Goal: Task Accomplishment & Management: Manage account settings

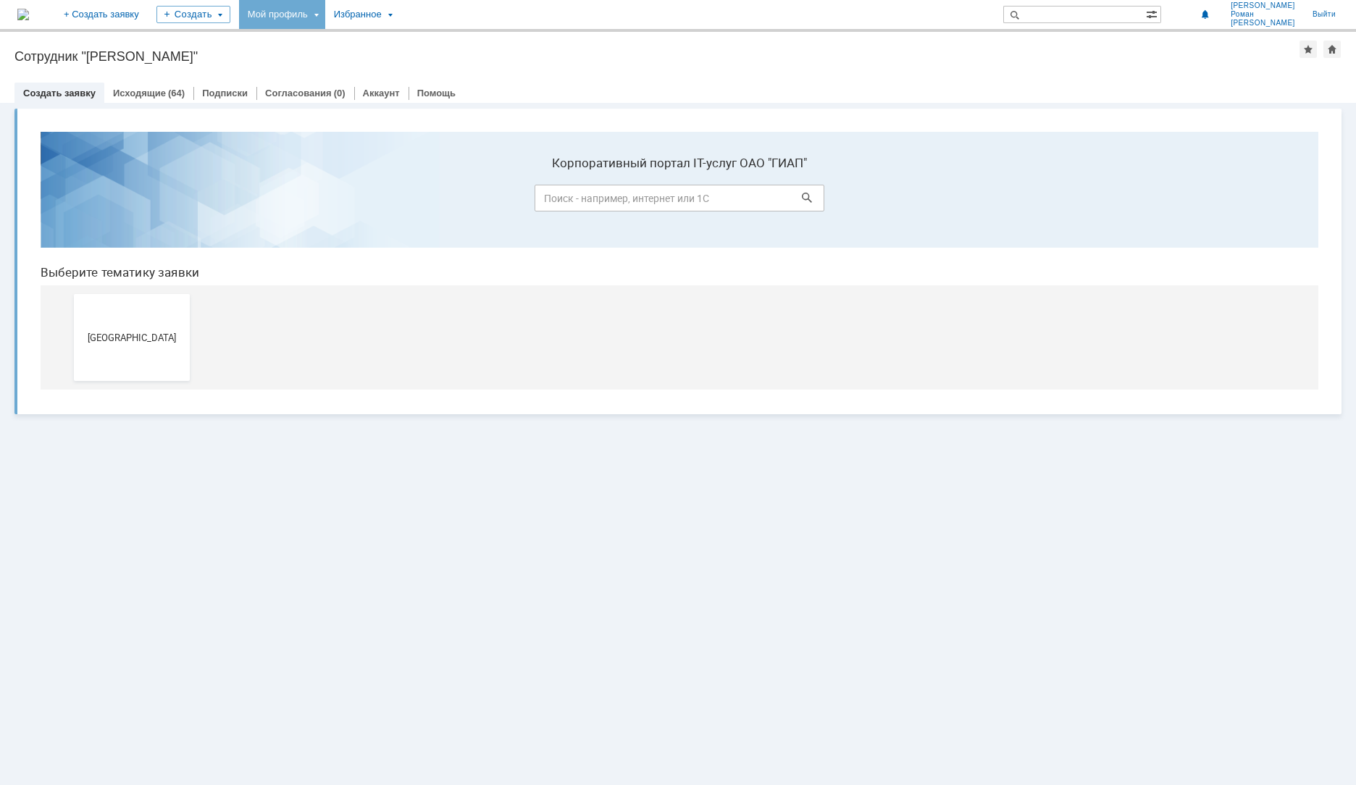
click at [325, 14] on div "Мой профиль" at bounding box center [282, 14] width 86 height 29
drag, startPoint x: 357, startPoint y: 71, endPoint x: 412, endPoint y: 70, distance: 55.1
click at [352, 70] on div "Заявки" at bounding box center [297, 66] width 110 height 17
click at [325, 24] on div "Мой профиль" at bounding box center [282, 14] width 86 height 29
click at [435, 59] on link "Мои заявки" at bounding box center [413, 66] width 110 height 17
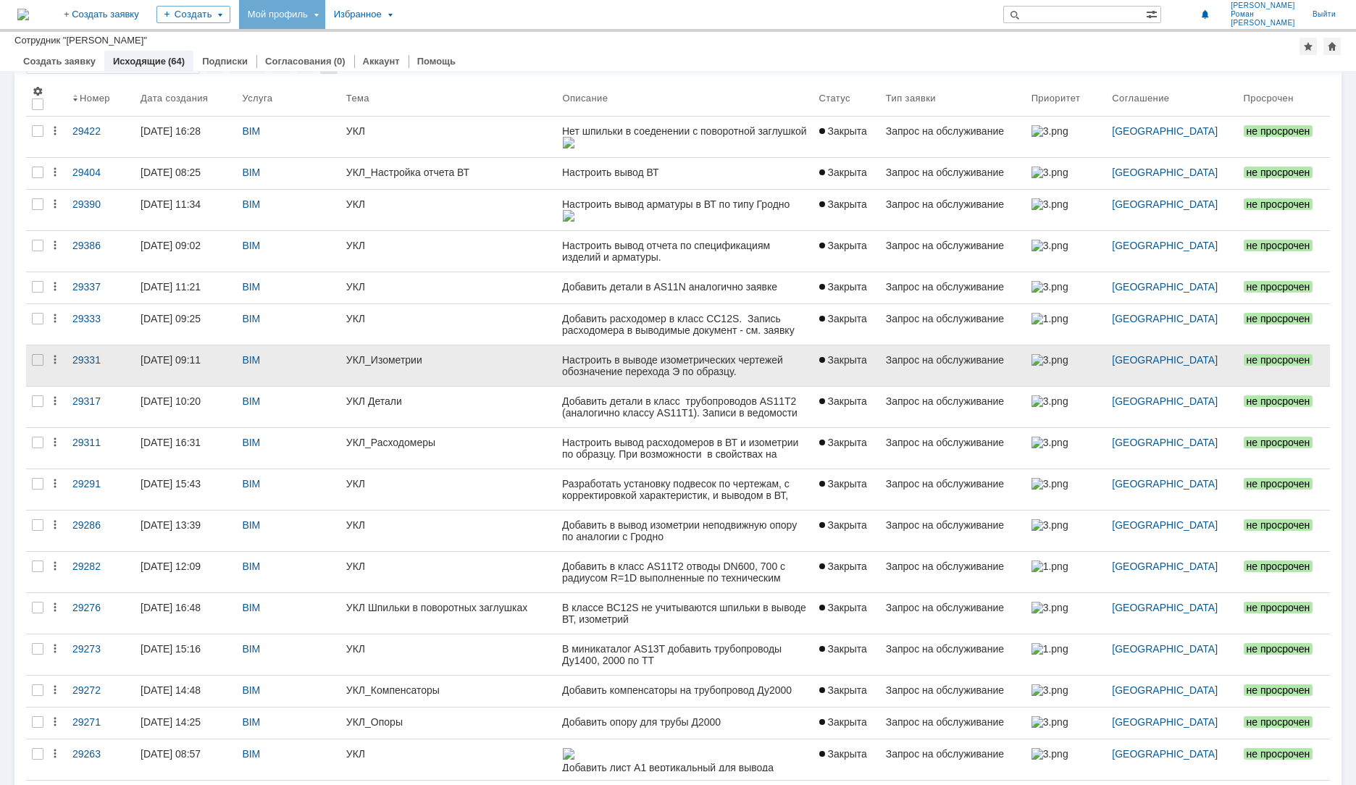
scroll to position [72, 0]
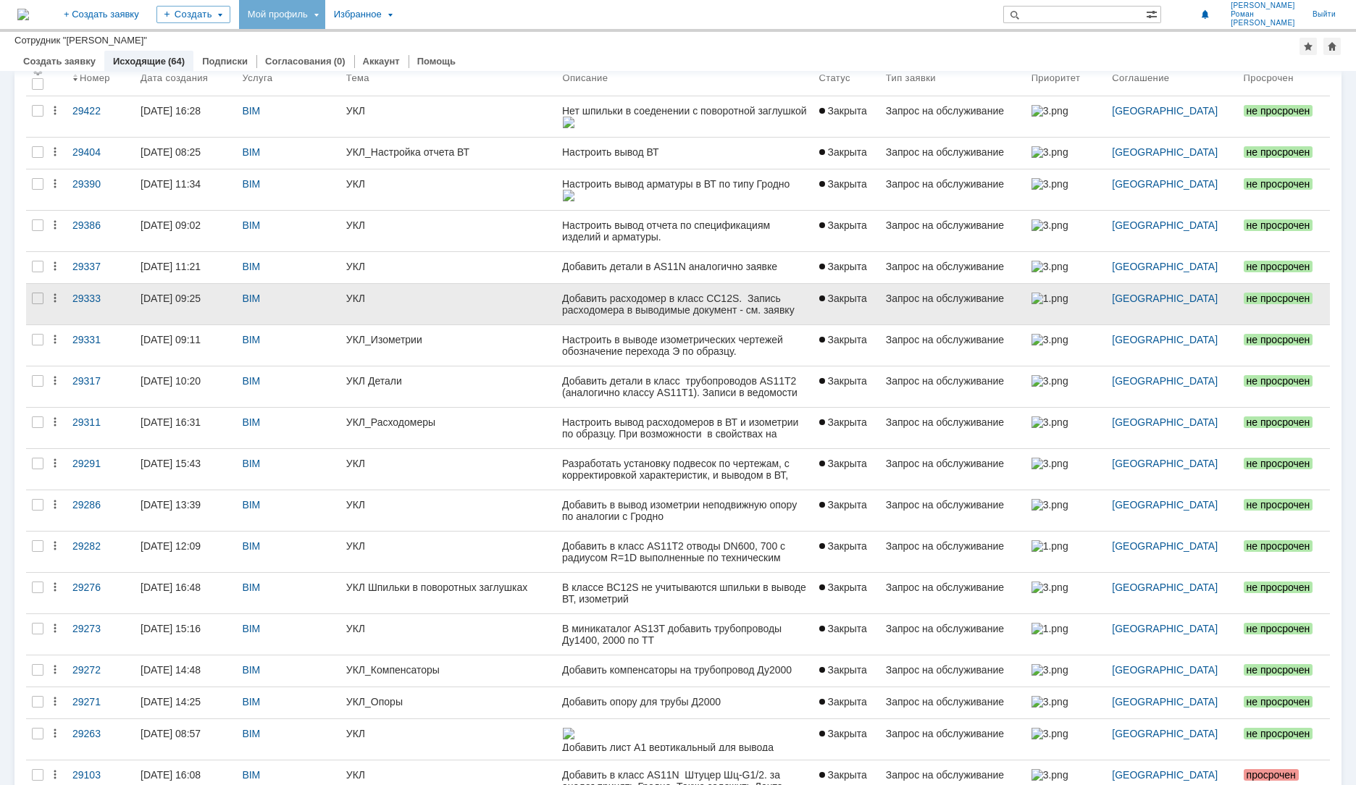
click at [578, 305] on div "Добавить расходомер в класс CC12S. Запись расходомера в выводимые документ - см…" at bounding box center [684, 310] width 245 height 35
click at [198, 308] on link "[DATE] 09:25" at bounding box center [185, 304] width 101 height 41
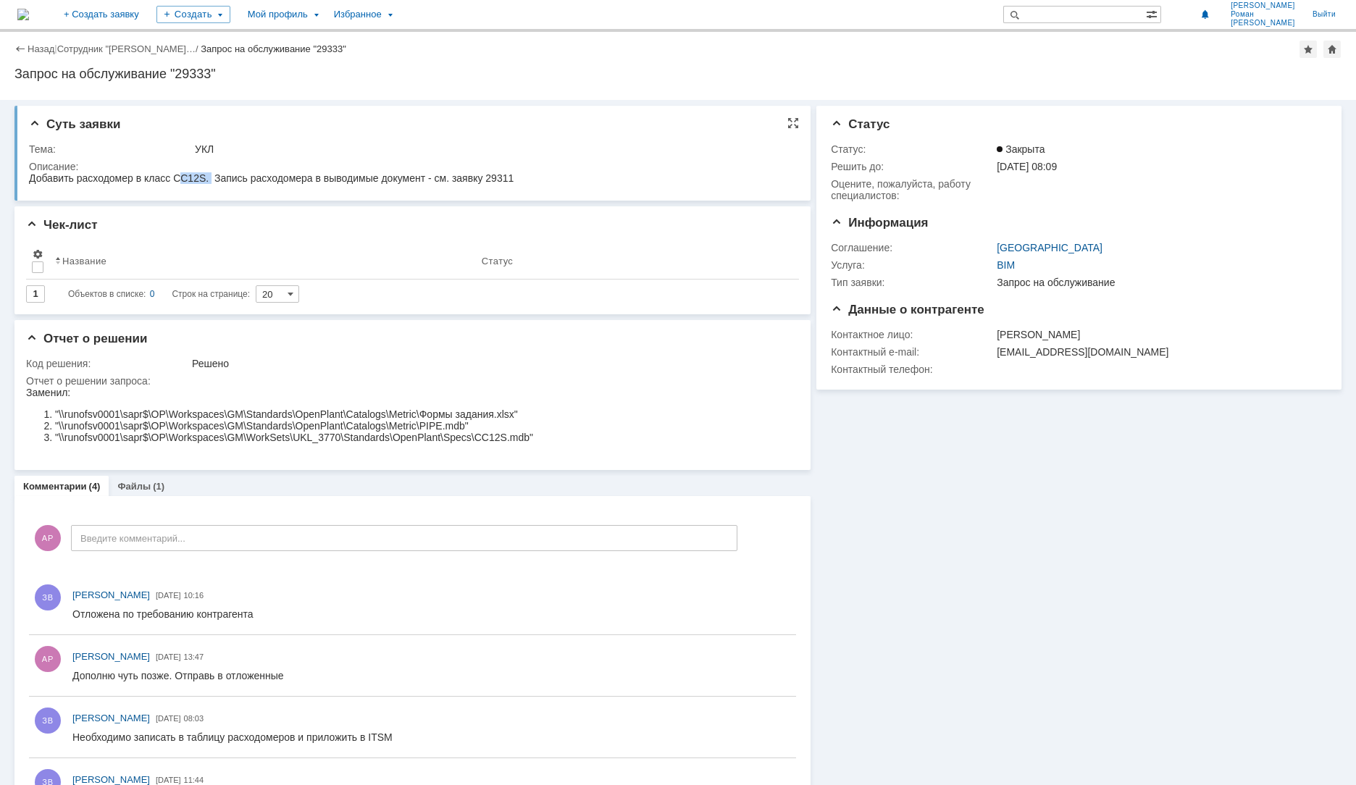
drag, startPoint x: 179, startPoint y: 179, endPoint x: 213, endPoint y: 179, distance: 34.0
click at [213, 179] on div "Добавить расходомер в класс CC12S. Запись расходомера в выводимые документ - см…" at bounding box center [271, 178] width 485 height 12
click at [156, 180] on div "Добавить расходомер в класс CC12S. Запись расходомера в выводимые документ - см…" at bounding box center [271, 178] width 485 height 12
drag, startPoint x: 164, startPoint y: 178, endPoint x: 219, endPoint y: 178, distance: 55.8
click at [219, 178] on div "Добавить расходомер в класс CC12S. Запись расходомера в выводимые документ - см…" at bounding box center [271, 178] width 485 height 12
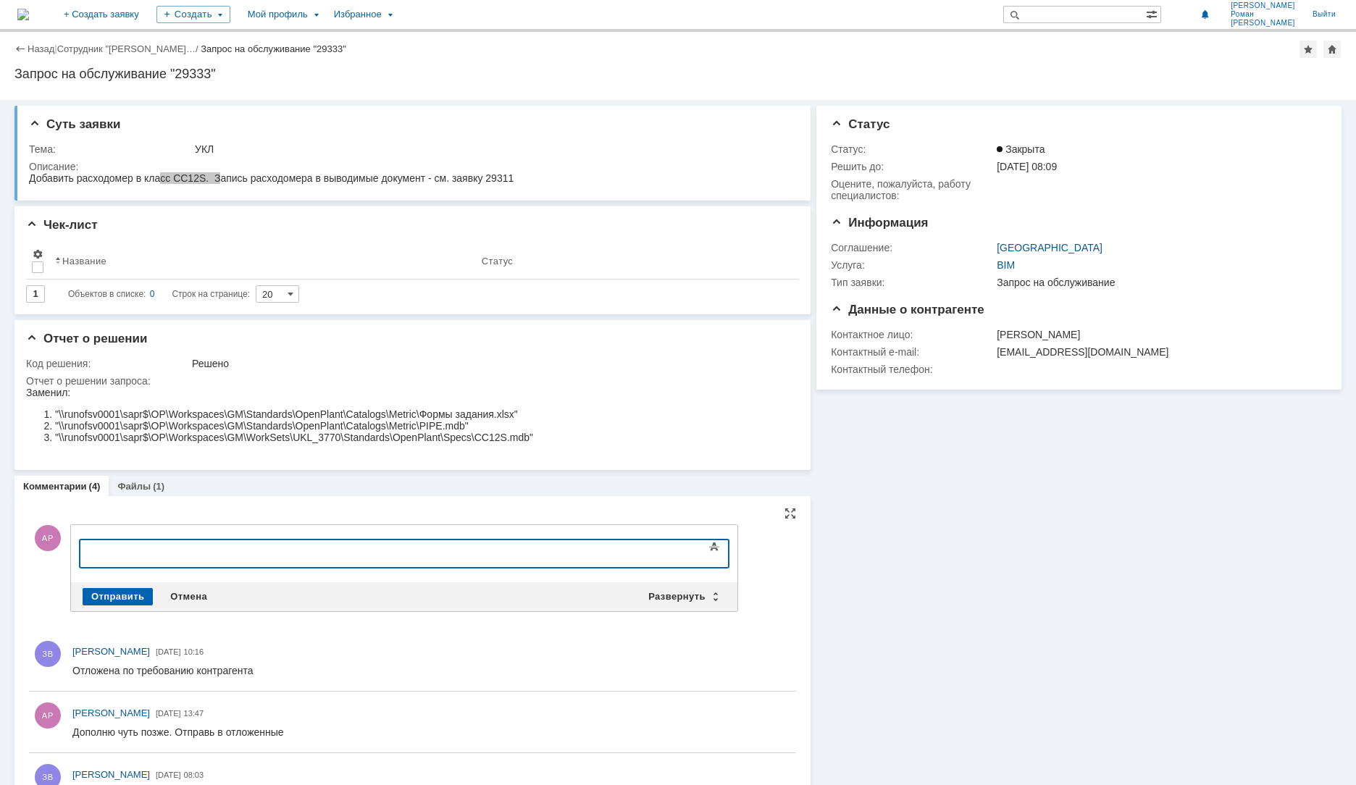
click at [162, 548] on div at bounding box center [198, 552] width 206 height 12
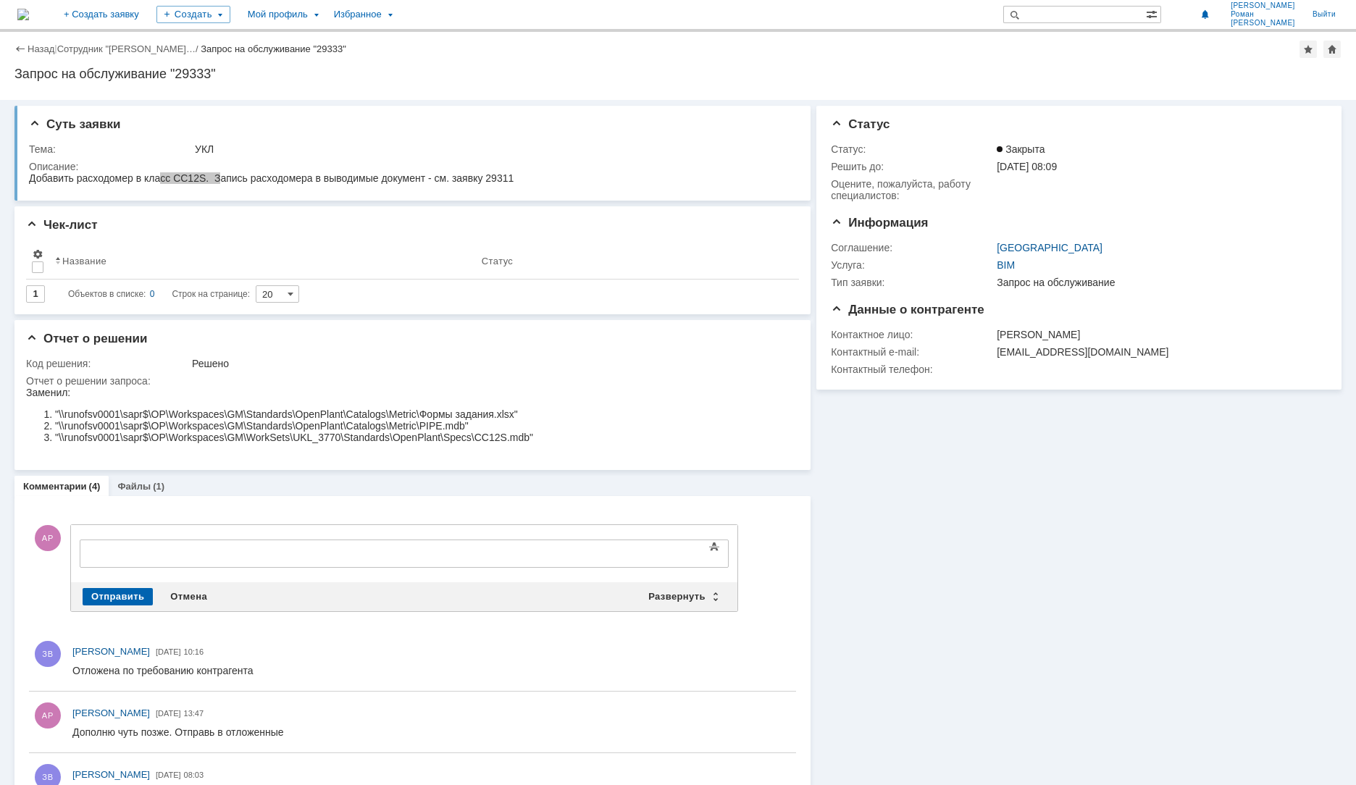
click at [821, 264] on div "Статус Статус: Закрыта Решить до: [DATE] 08:09 Oцените, пожалуйста, работу спец…" at bounding box center [1078, 248] width 525 height 284
click at [742, 134] on div "Суть заявки Тема: УКЛ Описание:" at bounding box center [412, 153] width 796 height 95
click at [525, 177] on html "Добавить расходомер в класс CC12S. Запись расходомера в выводимые документ - см…" at bounding box center [410, 178] width 762 height 13
click at [131, 485] on link "Файлы" at bounding box center [133, 486] width 33 height 11
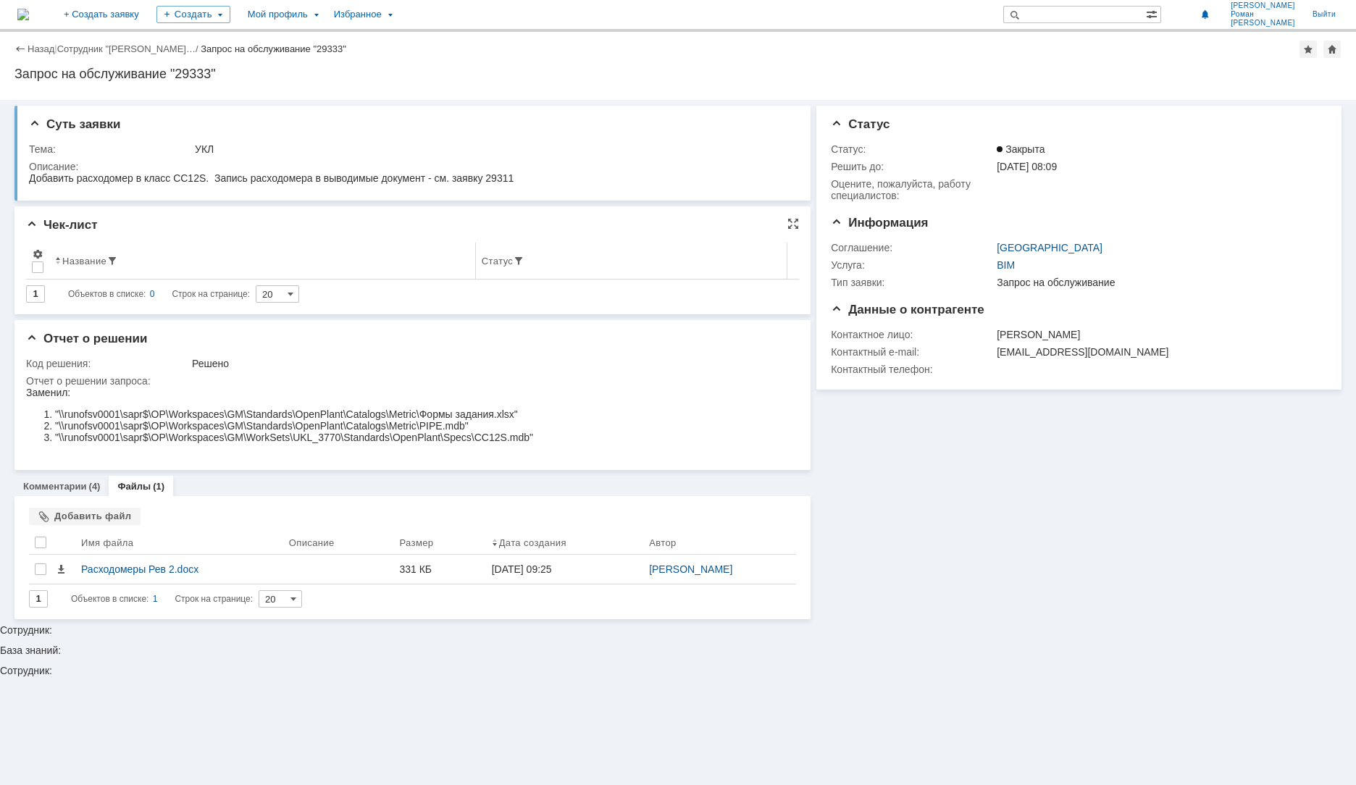
click at [343, 268] on th "Название" at bounding box center [262, 261] width 427 height 37
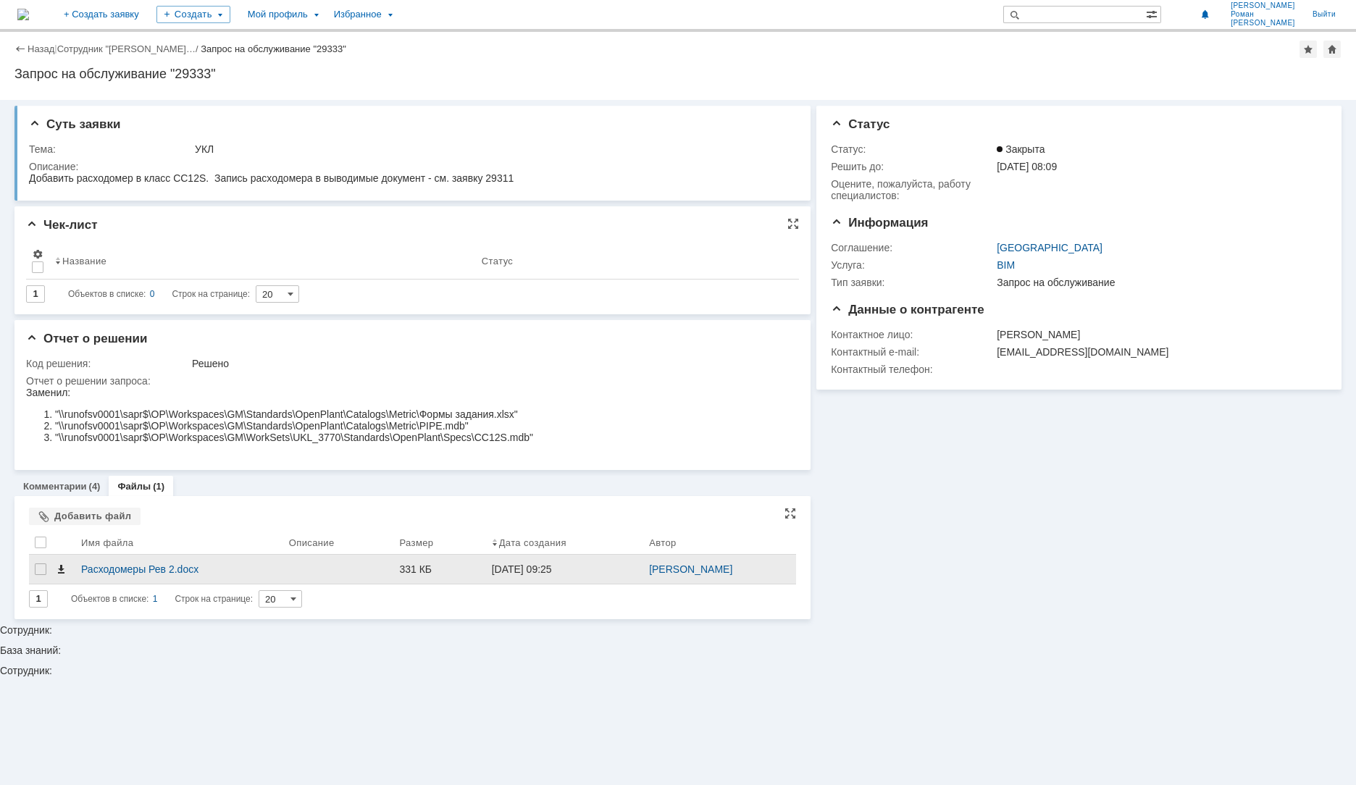
click at [61, 569] on span at bounding box center [61, 569] width 12 height 12
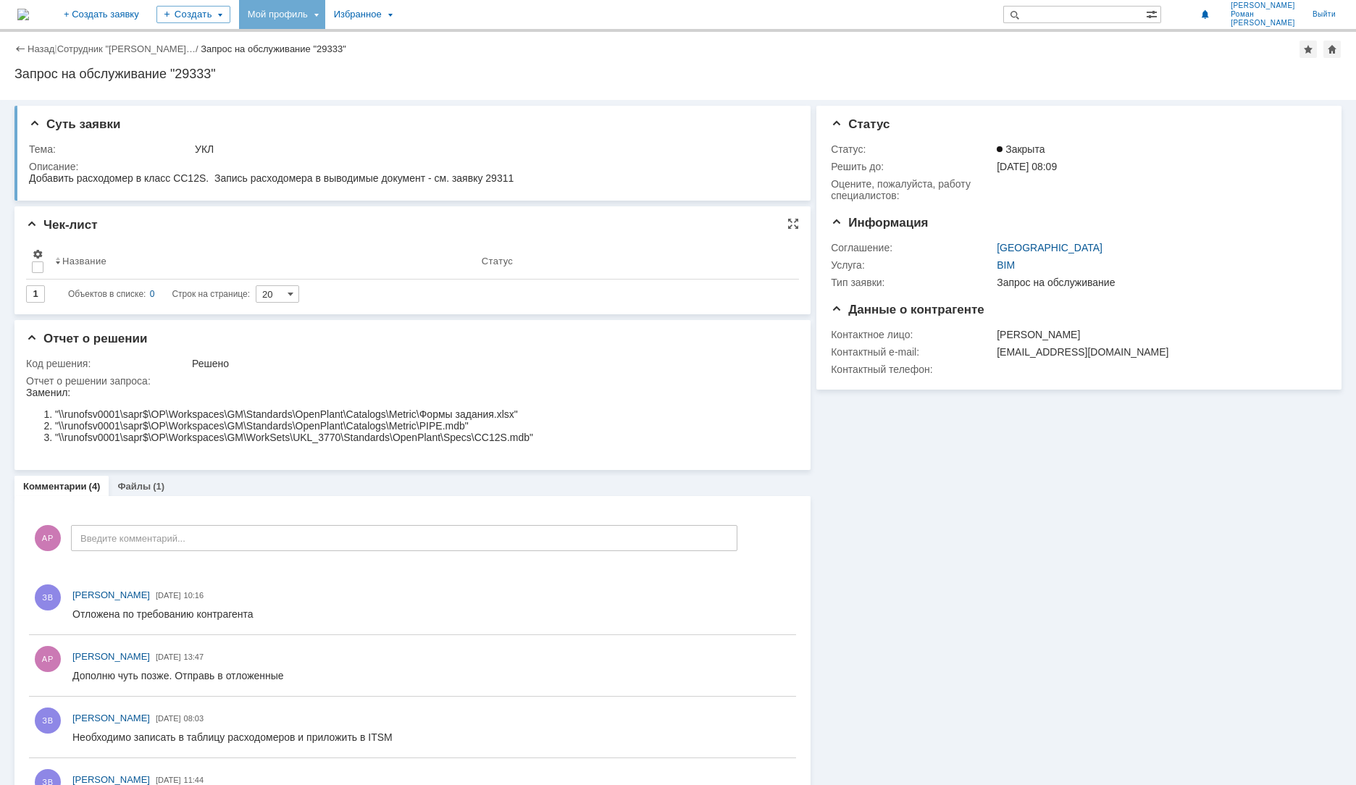
click at [325, 11] on div "Мой профиль" at bounding box center [282, 14] width 86 height 29
drag, startPoint x: 358, startPoint y: 64, endPoint x: 432, endPoint y: 77, distance: 74.2
click at [352, 64] on div "Заявки" at bounding box center [297, 66] width 110 height 17
click at [325, 14] on div "Мой профиль" at bounding box center [282, 14] width 86 height 29
click at [431, 60] on link "Мои заявки" at bounding box center [413, 66] width 110 height 17
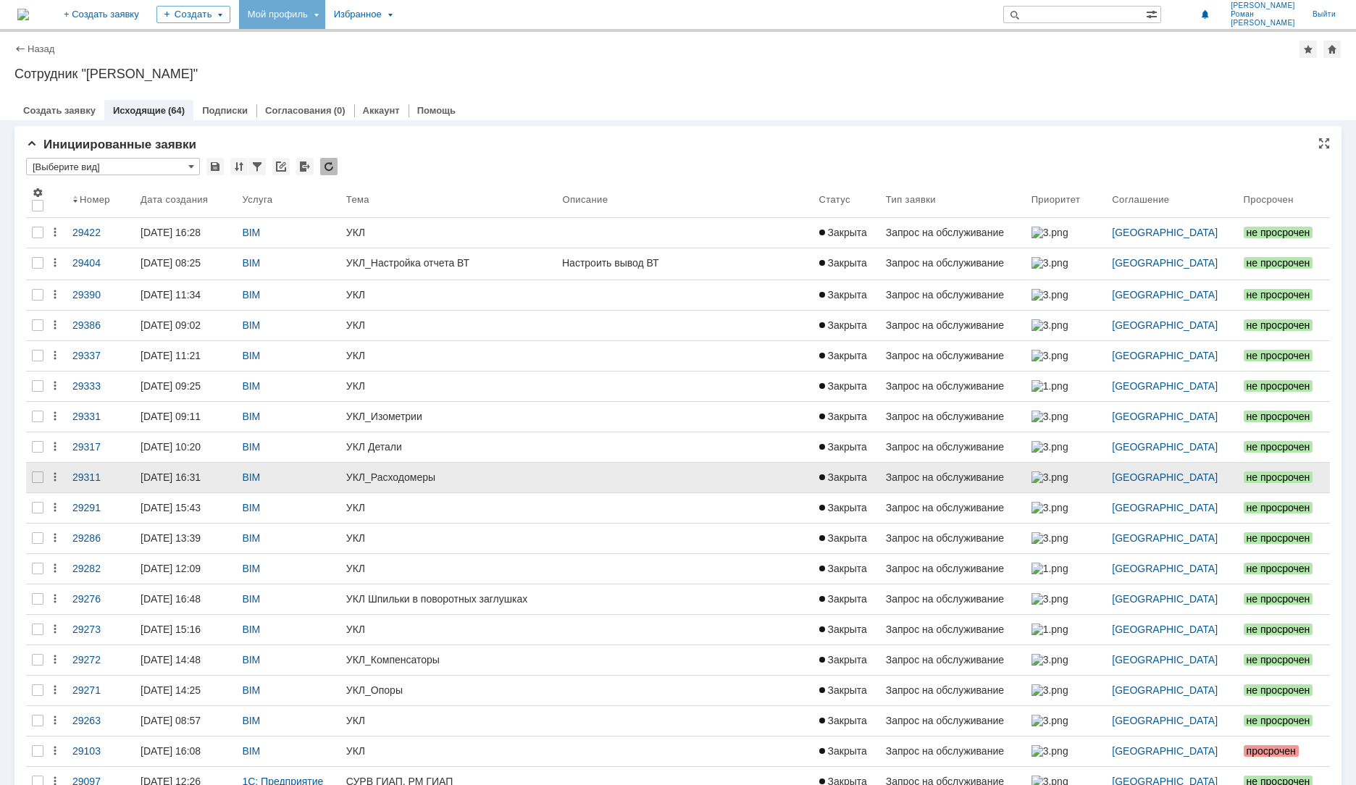
click at [424, 432] on link "УКЛ_Изометрии" at bounding box center [448, 417] width 217 height 30
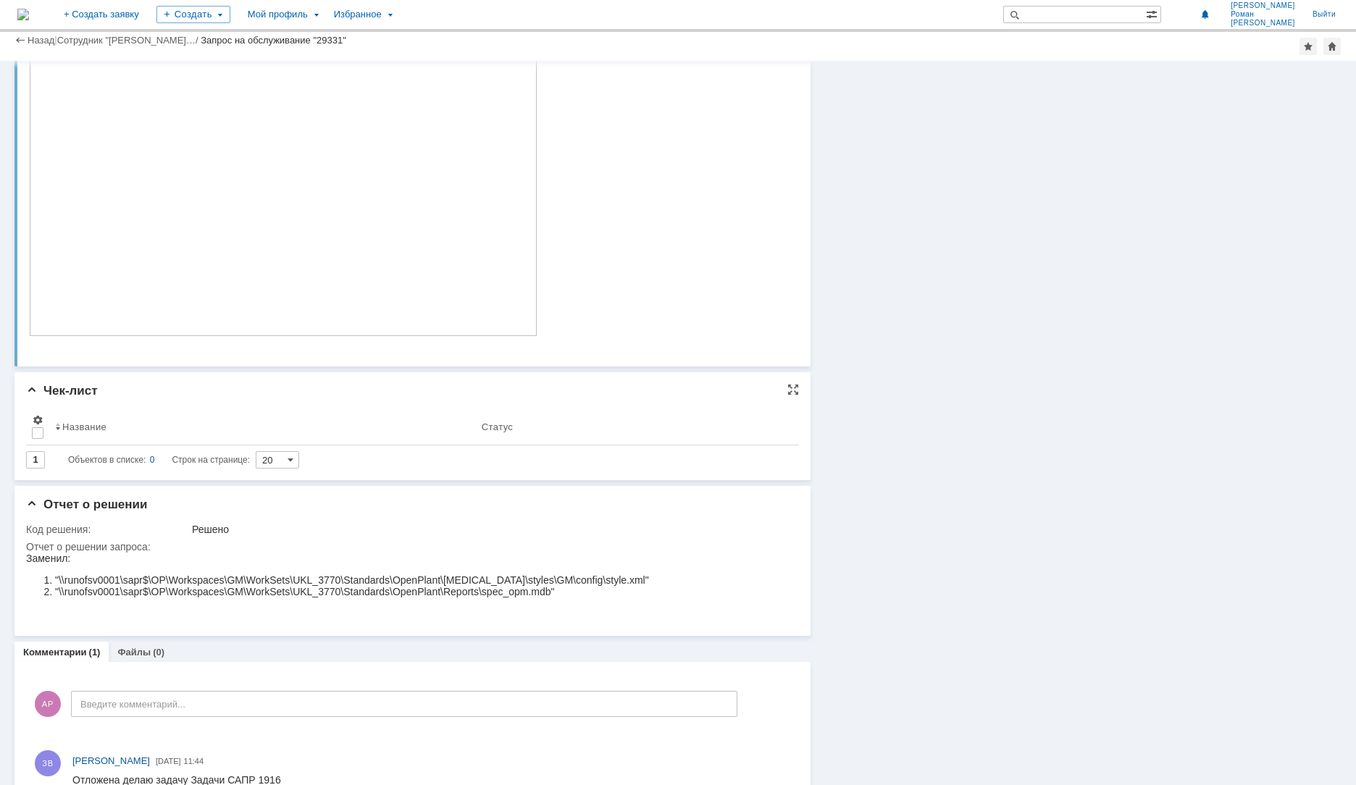
scroll to position [519, 0]
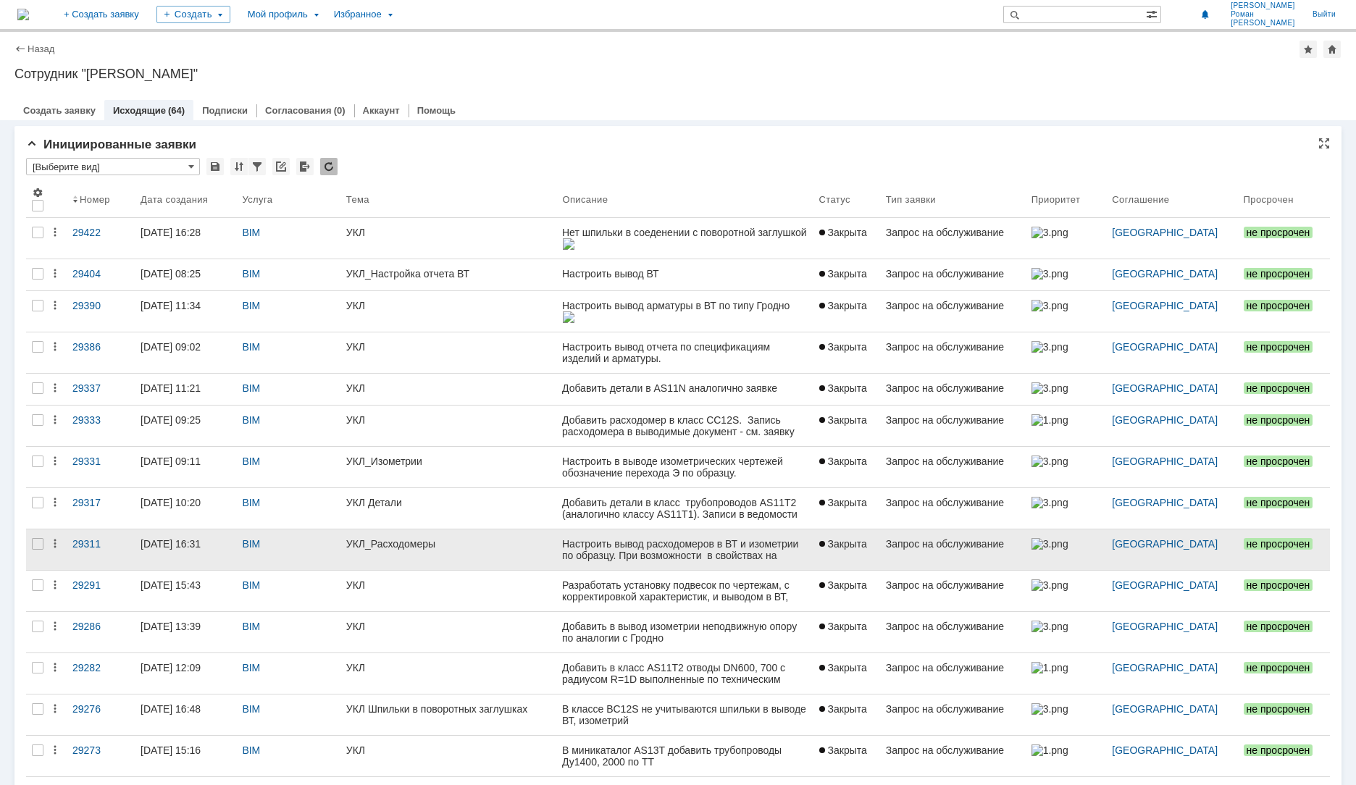
click at [374, 539] on link "УКЛ_Расходомеры" at bounding box center [448, 549] width 217 height 41
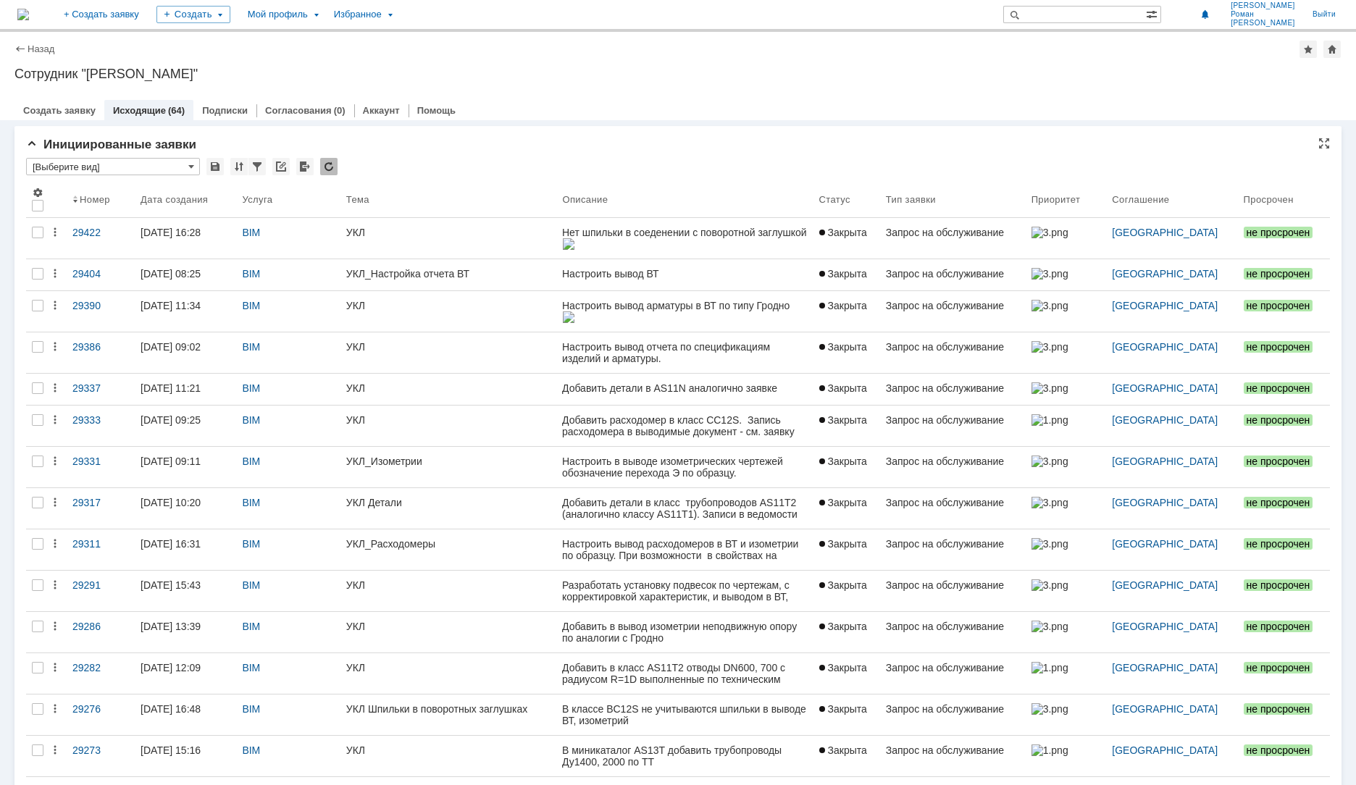
click at [161, 158] on input "text" at bounding box center [113, 159] width 174 height 3
click at [178, 162] on input "[Выберите вид]" at bounding box center [113, 166] width 174 height 17
click at [461, 198] on div "Тема" at bounding box center [448, 199] width 205 height 12
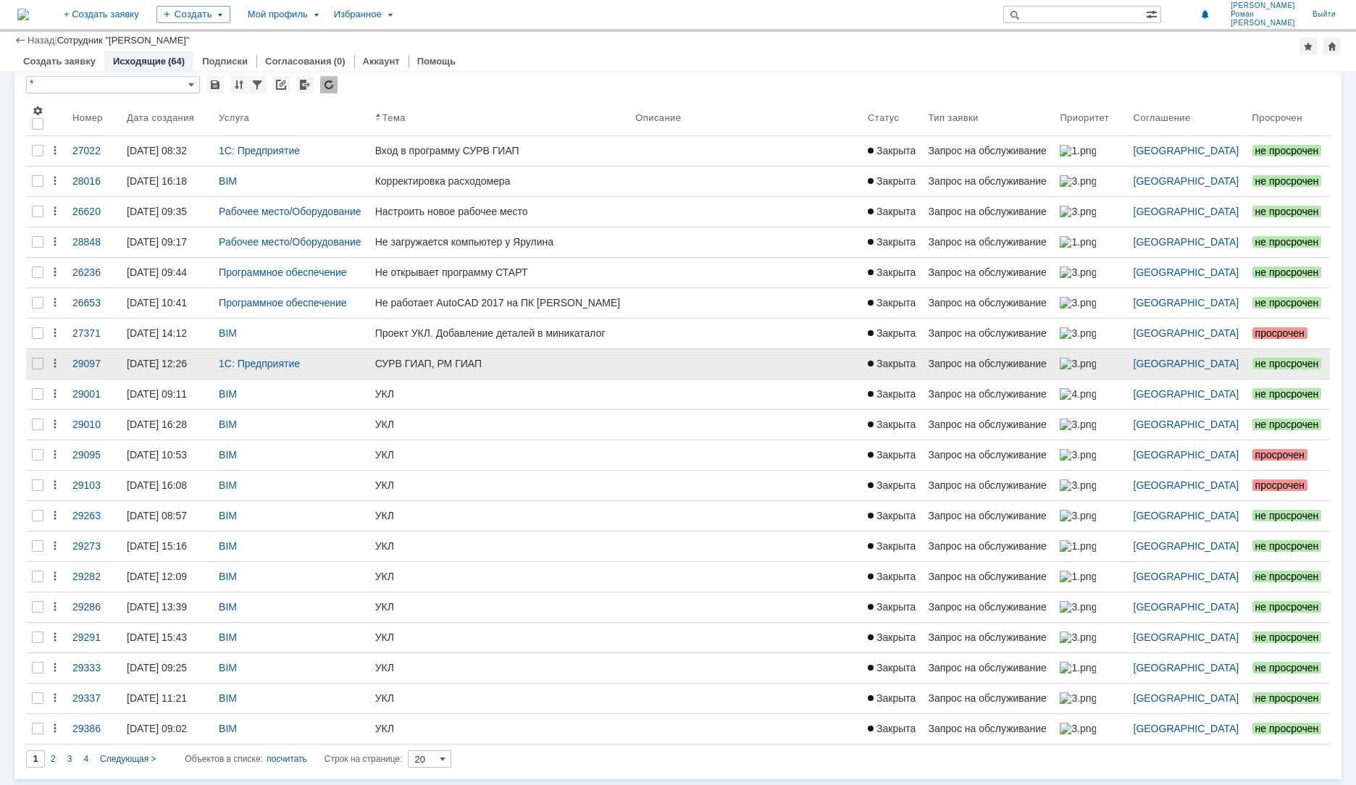
type input "[Выберите вид]"
